Goal: Browse casually

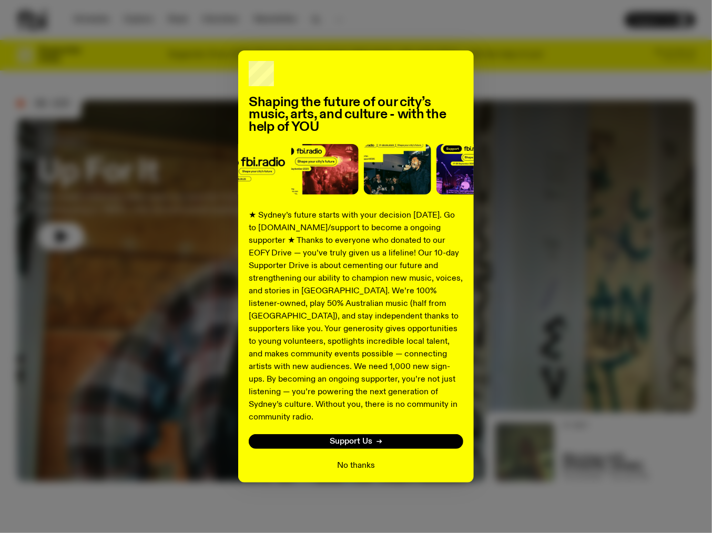
click at [363, 460] on button "No thanks" at bounding box center [356, 466] width 38 height 13
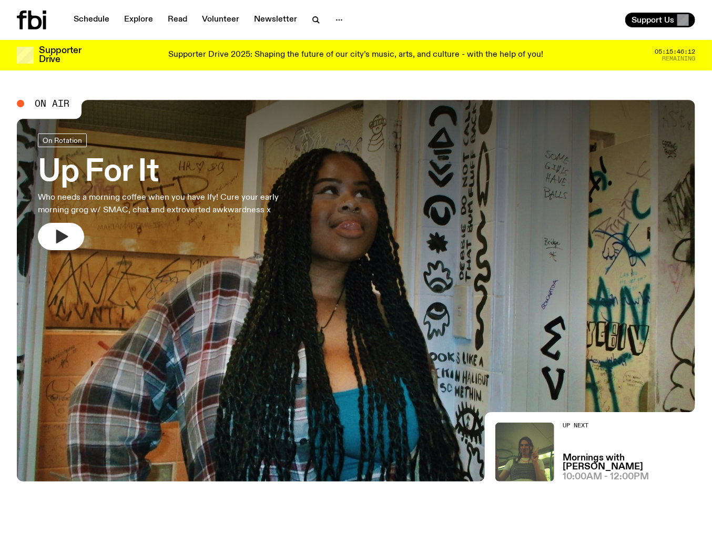
click at [78, 229] on button "button" at bounding box center [61, 236] width 46 height 27
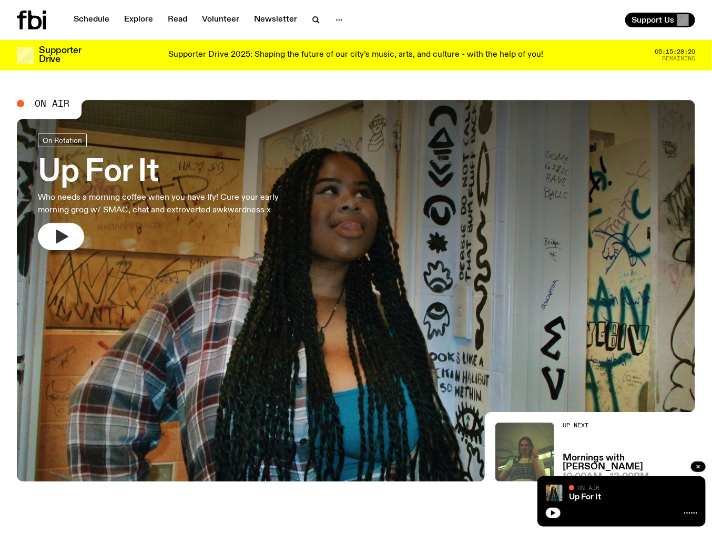
click at [62, 237] on icon "button" at bounding box center [62, 237] width 12 height 14
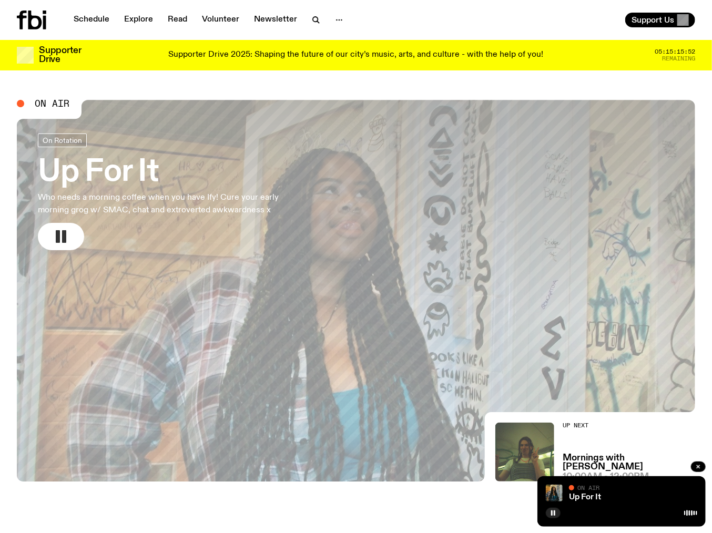
click at [55, 243] on icon "button" at bounding box center [61, 236] width 17 height 17
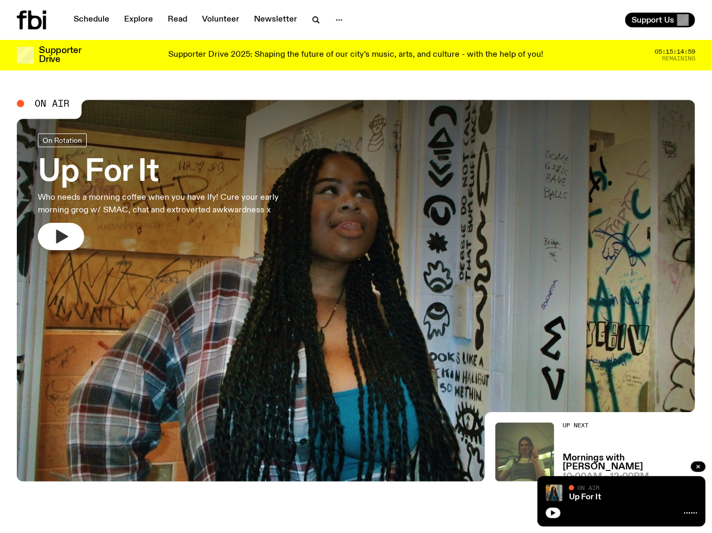
click at [65, 236] on icon "button" at bounding box center [62, 237] width 12 height 14
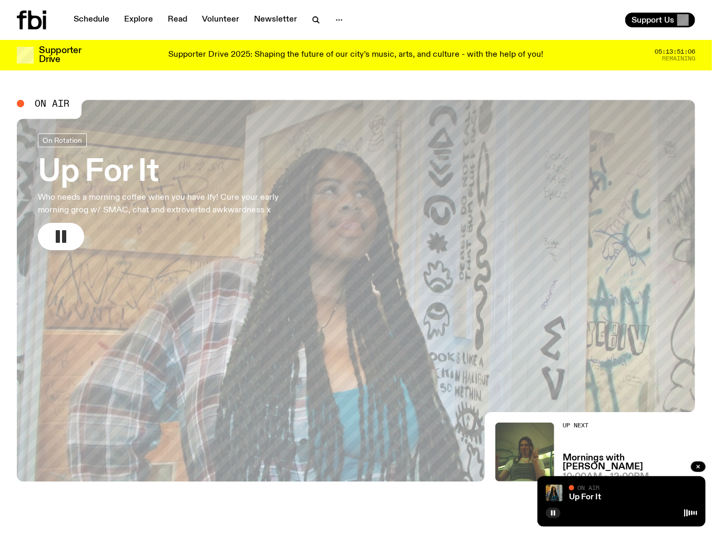
click at [58, 235] on rect "button" at bounding box center [58, 236] width 4 height 13
